Goal: Find specific page/section: Find specific page/section

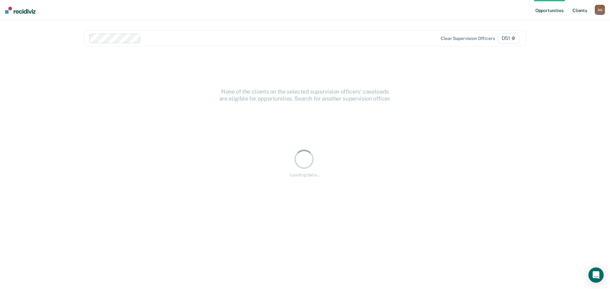
click at [572, 15] on link "Client s" at bounding box center [579, 10] width 17 height 20
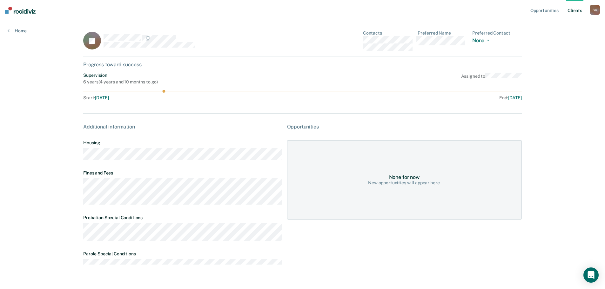
click at [78, 188] on main "JR Contacts Preferred Name Preferred Contact None Call Text Email None Progress…" at bounding box center [303, 153] width 454 height 267
